Goal: Transaction & Acquisition: Purchase product/service

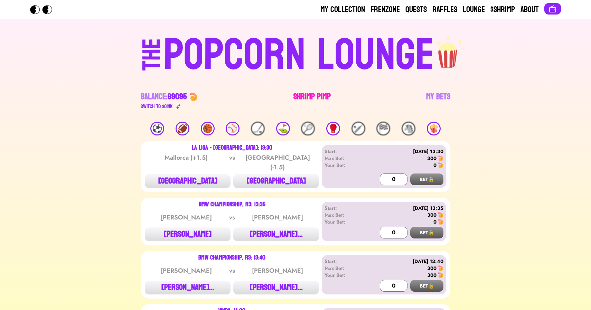
click at [305, 94] on link "Shrimp Pimp" at bounding box center [312, 100] width 37 height 19
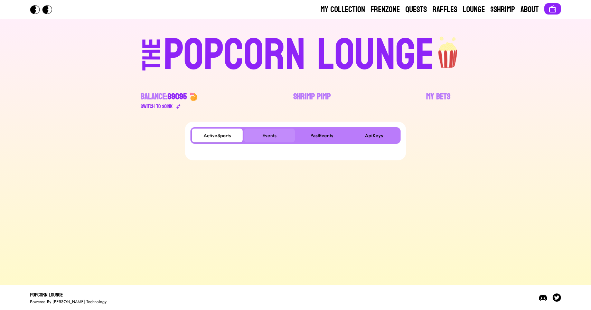
click at [265, 136] on button "Events" at bounding box center [269, 136] width 51 height 14
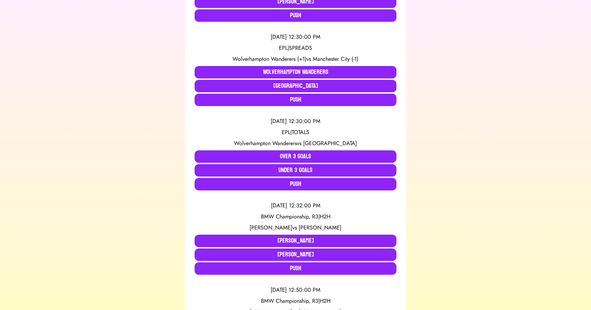
scroll to position [301, 0]
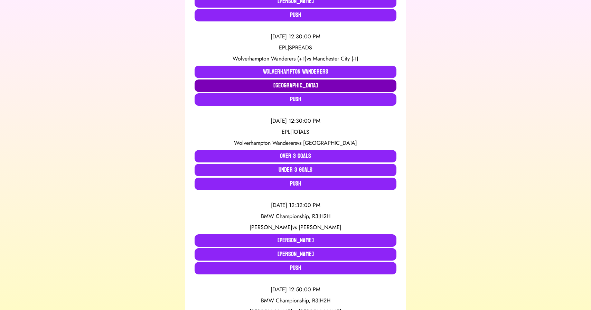
click at [272, 83] on button "Manchester City" at bounding box center [296, 86] width 202 height 12
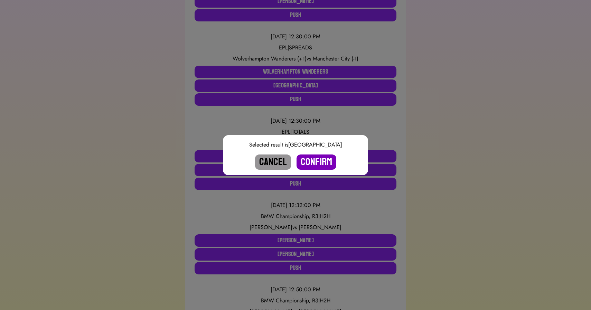
click at [309, 161] on button "Confirm" at bounding box center [317, 162] width 40 height 15
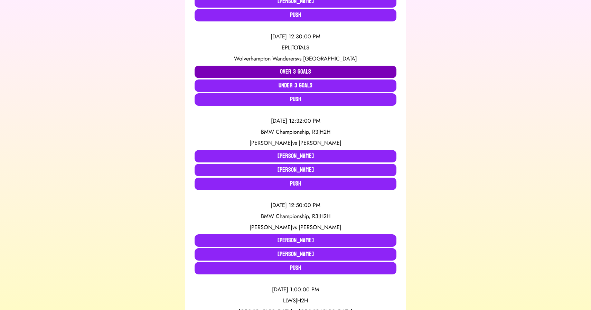
click at [289, 70] on button "Over 3 Goals" at bounding box center [296, 72] width 202 height 12
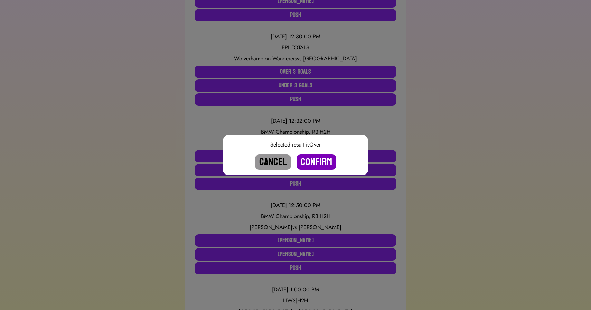
click at [312, 160] on button "Confirm" at bounding box center [317, 162] width 40 height 15
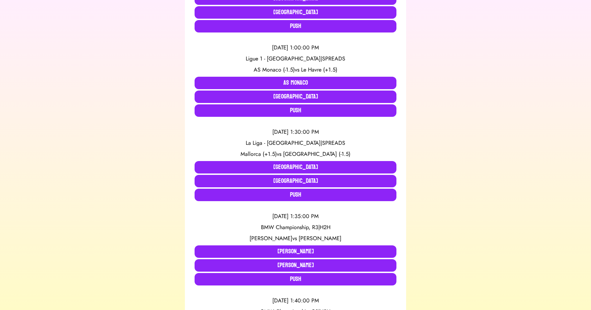
scroll to position [542, 0]
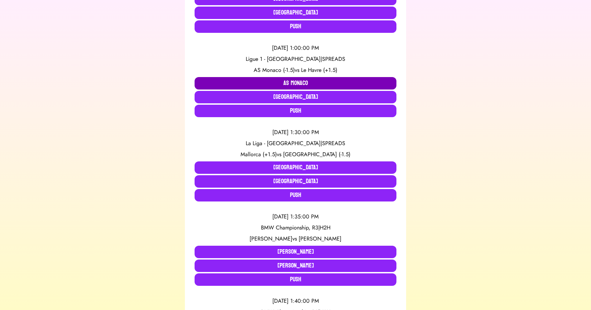
click at [227, 78] on button "AS Monaco" at bounding box center [296, 83] width 202 height 12
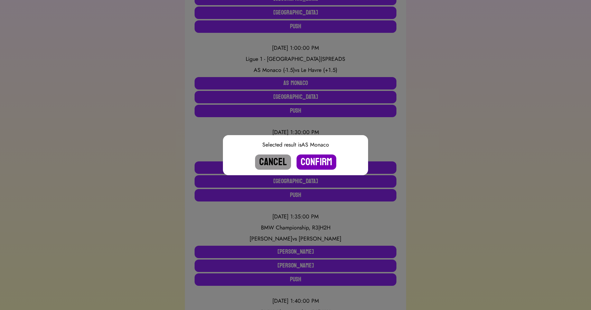
click at [318, 161] on button "Confirm" at bounding box center [317, 162] width 40 height 15
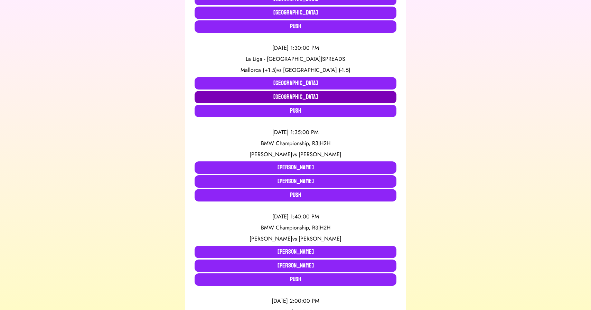
click at [273, 97] on button "Barcelona" at bounding box center [296, 97] width 202 height 12
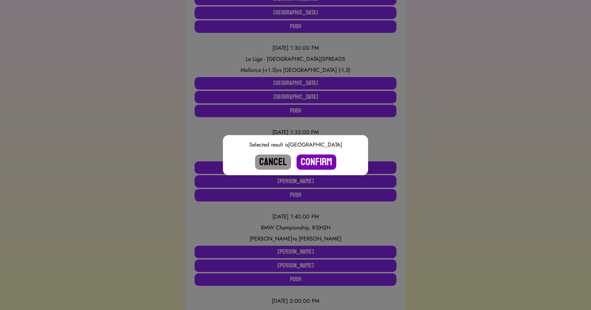
click at [314, 161] on button "Confirm" at bounding box center [317, 162] width 40 height 15
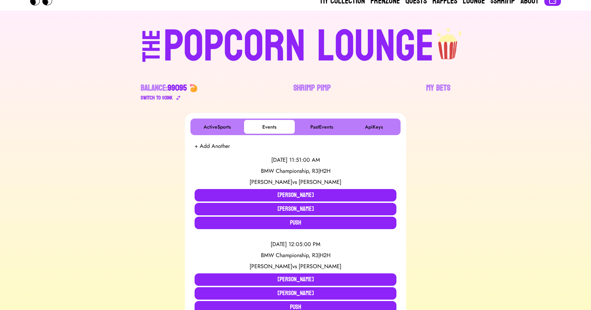
scroll to position [0, 0]
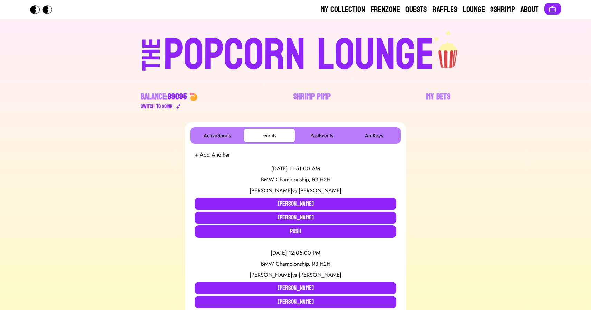
click at [224, 40] on div "POPCORN LOUNGE" at bounding box center [299, 55] width 271 height 44
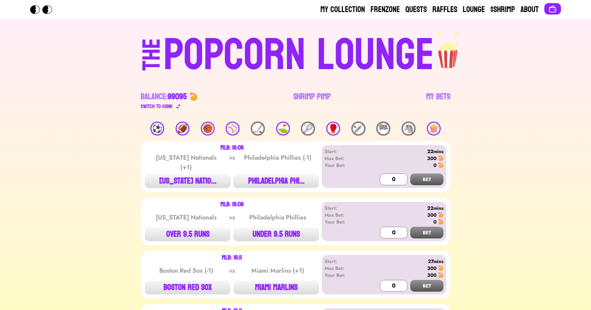
click at [204, 126] on div "🏀" at bounding box center [208, 129] width 14 height 14
click at [435, 128] on div "🍿" at bounding box center [434, 129] width 14 height 14
click at [308, 97] on link "Shrimp Pimp" at bounding box center [312, 100] width 37 height 19
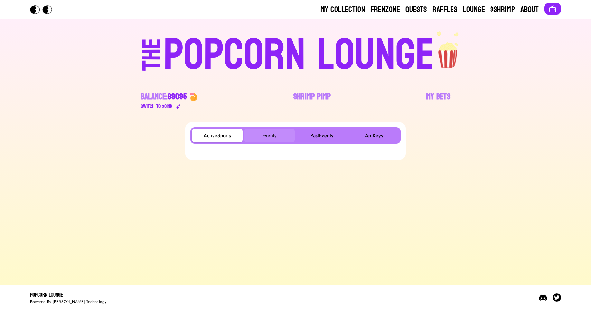
click at [260, 136] on button "Events" at bounding box center [269, 136] width 51 height 14
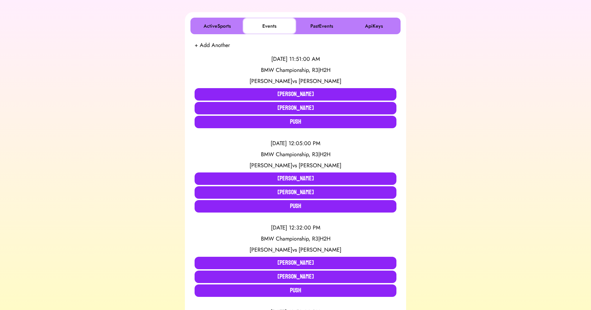
scroll to position [109, 0]
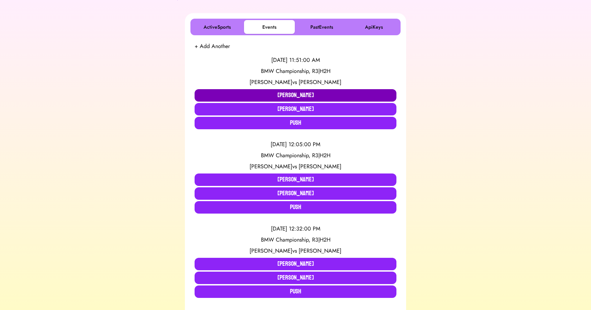
click at [263, 98] on button "Ben Griffin" at bounding box center [296, 95] width 202 height 12
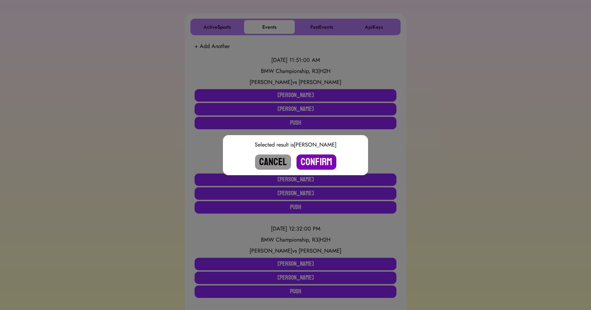
click at [321, 161] on button "Confirm" at bounding box center [317, 162] width 40 height 15
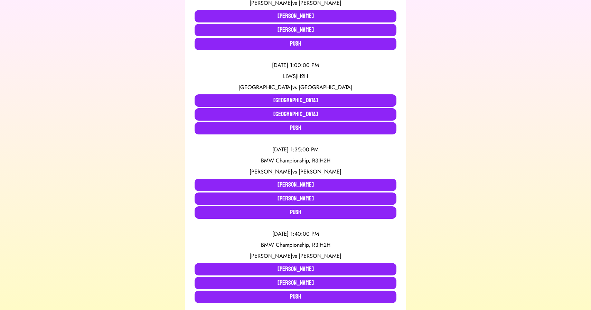
scroll to position [58, 0]
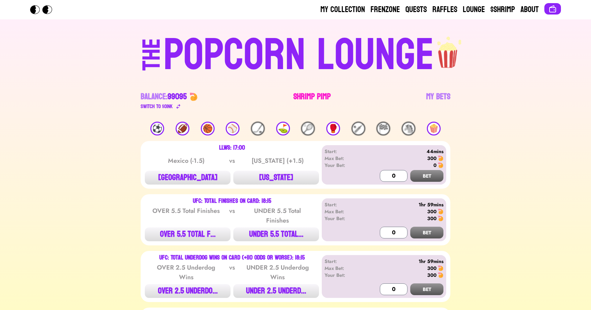
click at [297, 93] on link "Shrimp Pimp" at bounding box center [312, 100] width 37 height 19
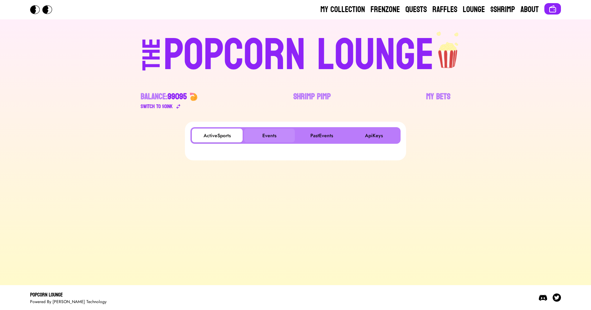
click at [271, 134] on button "Events" at bounding box center [269, 136] width 51 height 14
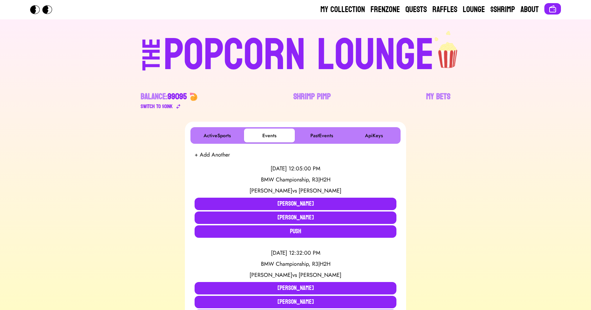
scroll to position [542, 0]
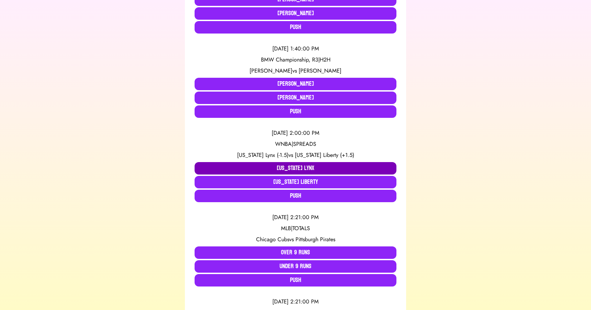
click at [251, 169] on button "Minnesota Lynx" at bounding box center [296, 168] width 202 height 12
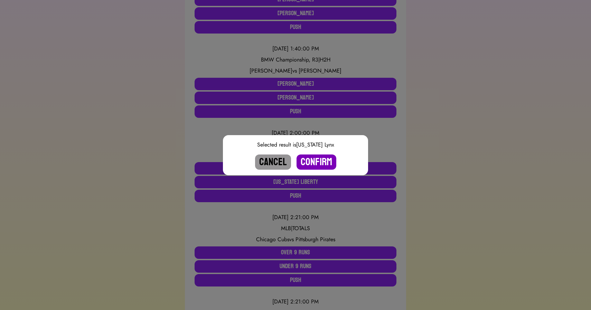
click at [323, 163] on button "Confirm" at bounding box center [317, 162] width 40 height 15
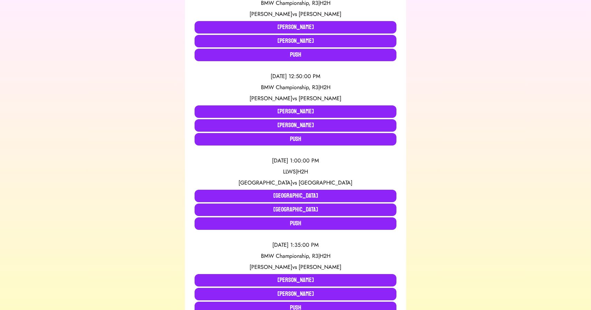
scroll to position [0, 0]
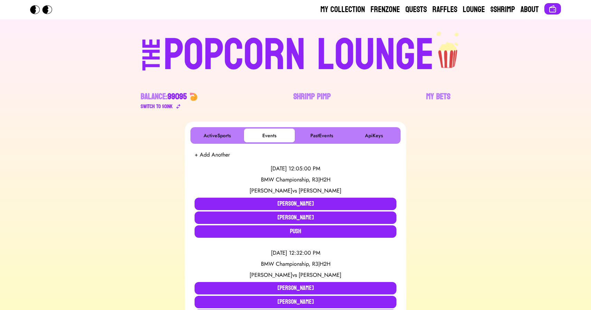
click at [233, 43] on div "POPCORN LOUNGE" at bounding box center [299, 55] width 271 height 44
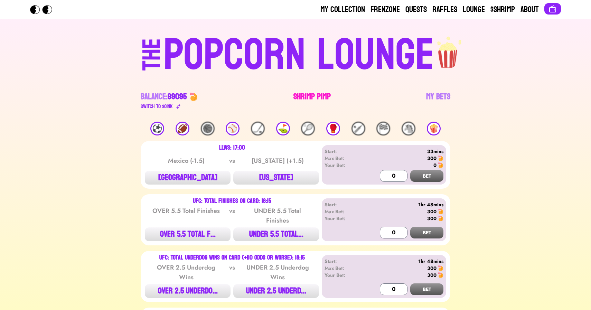
click at [301, 94] on link "Shrimp Pimp" at bounding box center [312, 100] width 37 height 19
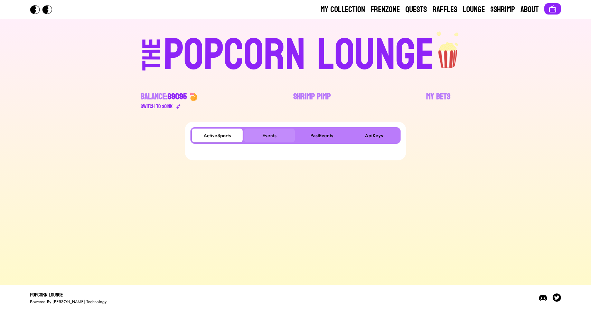
click at [279, 130] on button "Events" at bounding box center [269, 136] width 51 height 14
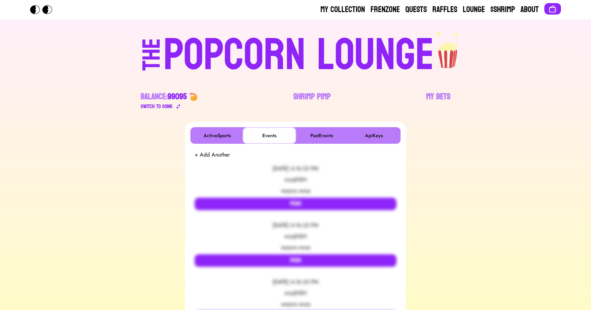
scroll to position [1, 0]
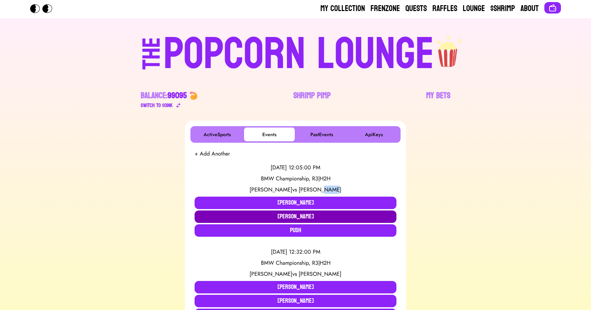
click at [260, 216] on button "[PERSON_NAME]" at bounding box center [296, 217] width 202 height 12
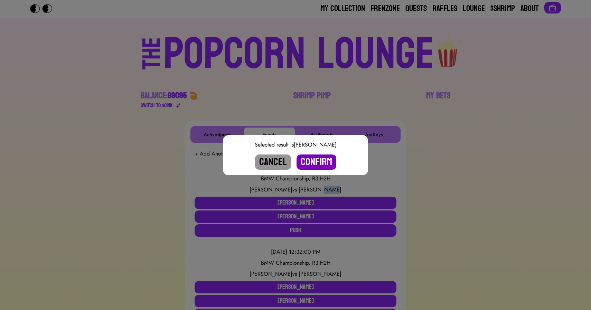
click at [323, 161] on button "Confirm" at bounding box center [317, 162] width 40 height 15
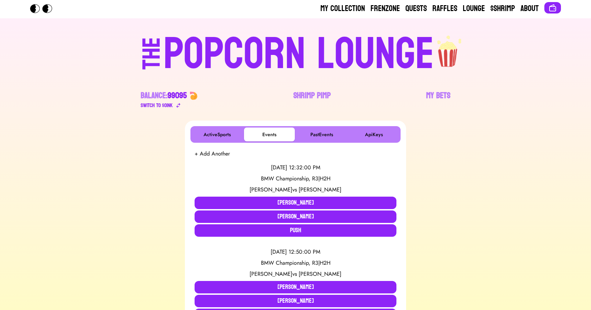
click at [230, 53] on div "POPCORN LOUNGE" at bounding box center [299, 54] width 271 height 44
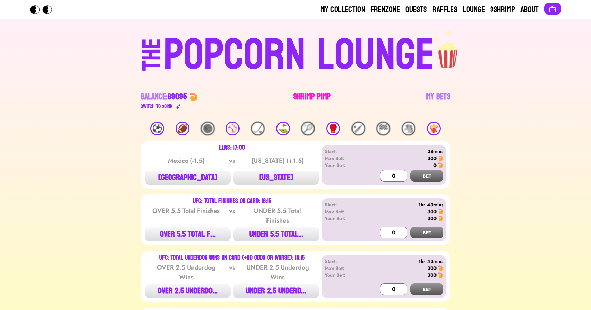
click at [312, 91] on link "Shrimp Pimp" at bounding box center [312, 100] width 37 height 19
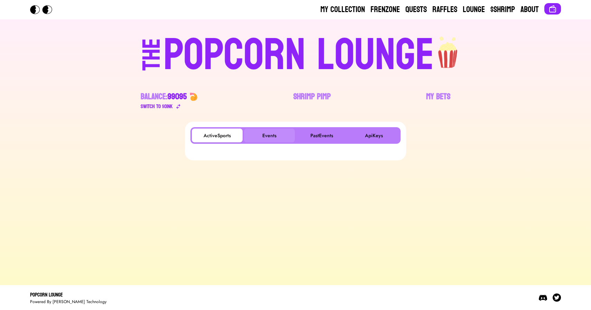
click at [275, 136] on button "Events" at bounding box center [269, 136] width 51 height 14
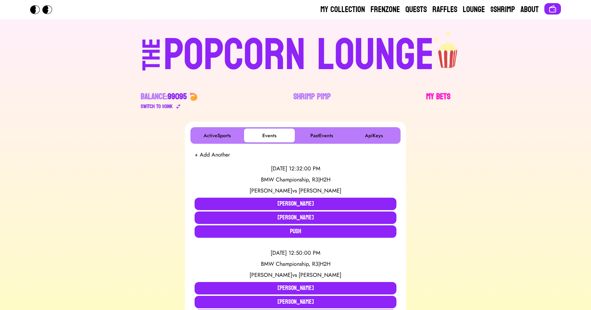
click at [435, 94] on link "My Bets" at bounding box center [438, 100] width 24 height 19
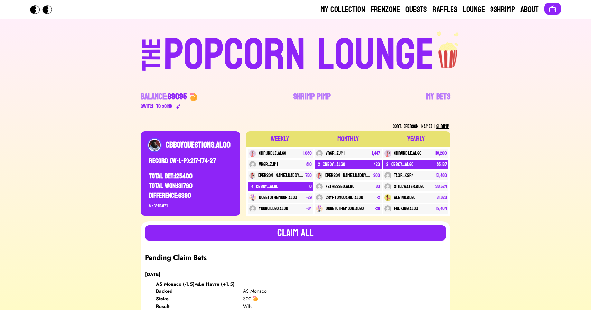
click at [221, 50] on div "POPCORN LOUNGE" at bounding box center [299, 55] width 271 height 44
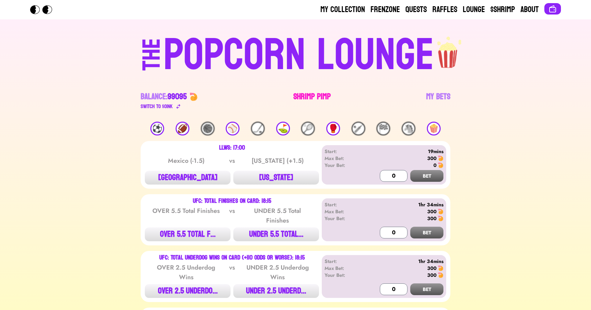
click at [306, 94] on link "Shrimp Pimp" at bounding box center [312, 100] width 37 height 19
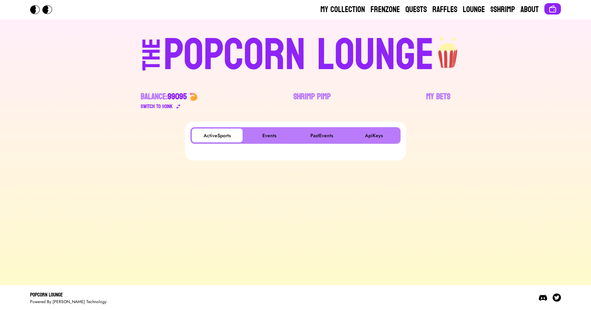
click at [280, 143] on div "ActiveSports Events PastEvents ApiKeys" at bounding box center [296, 135] width 210 height 17
click at [271, 138] on button "Events" at bounding box center [269, 136] width 51 height 14
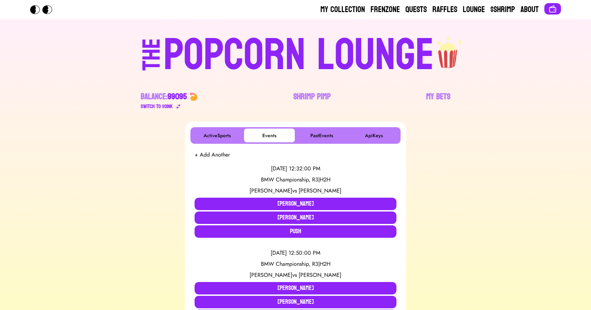
scroll to position [457, 0]
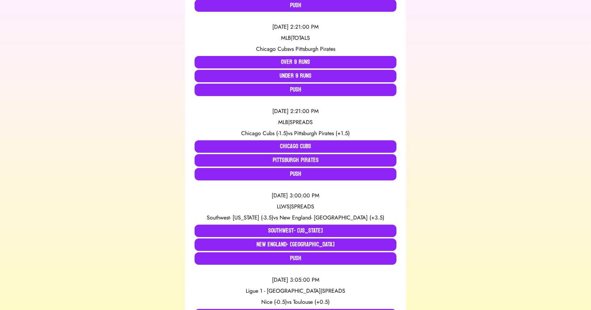
scroll to position [563, 0]
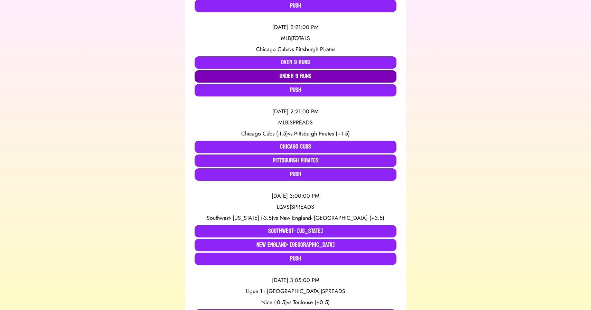
click at [271, 77] on button "Under 9 Runs" at bounding box center [296, 76] width 202 height 12
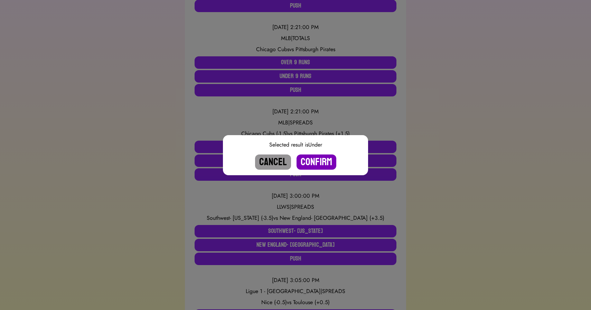
click at [313, 161] on button "Confirm" at bounding box center [317, 162] width 40 height 15
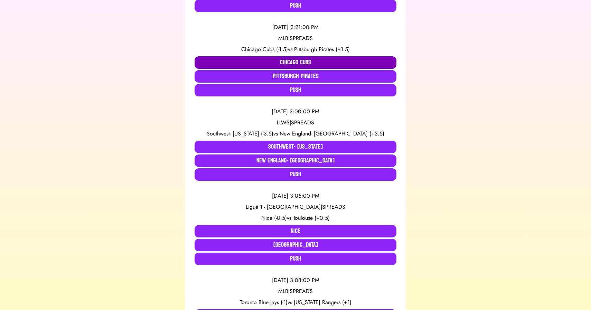
click at [281, 61] on button "Chicago Cubs" at bounding box center [296, 62] width 202 height 12
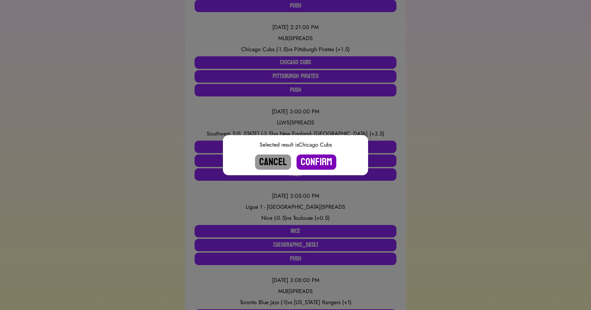
click at [313, 159] on button "Confirm" at bounding box center [317, 162] width 40 height 15
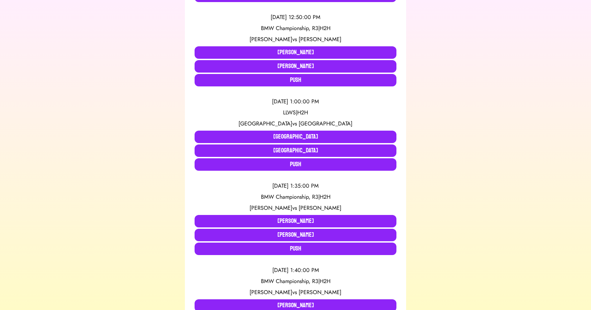
scroll to position [0, 0]
